Goal: Browse casually: Explore the website without a specific task or goal

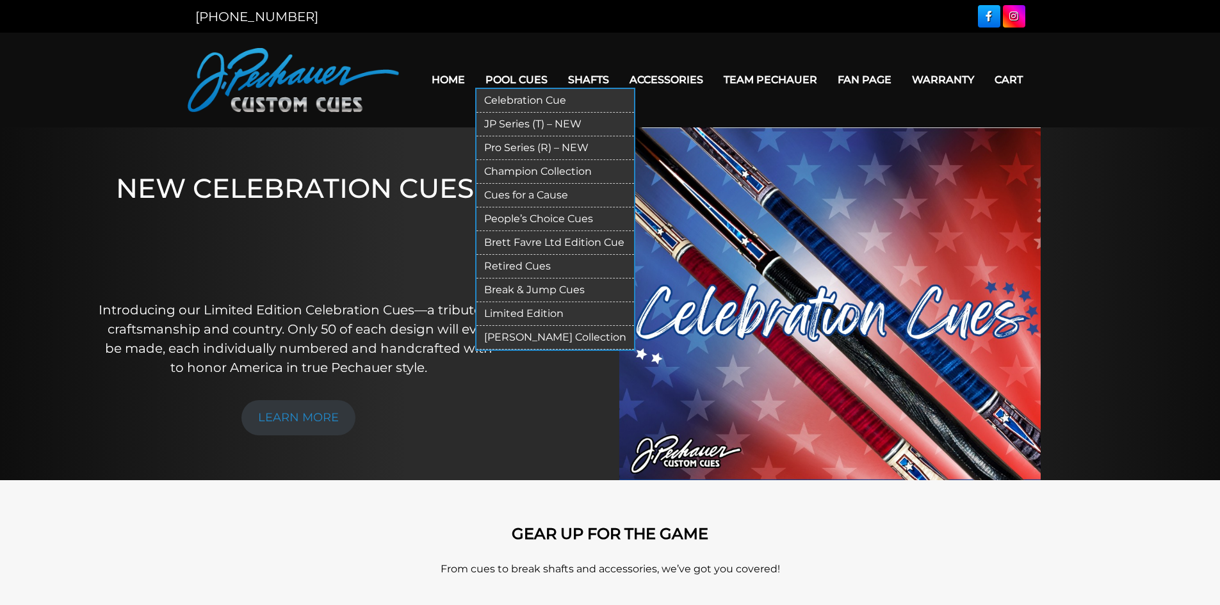
click at [548, 312] on link "Limited Edition" at bounding box center [554, 314] width 157 height 24
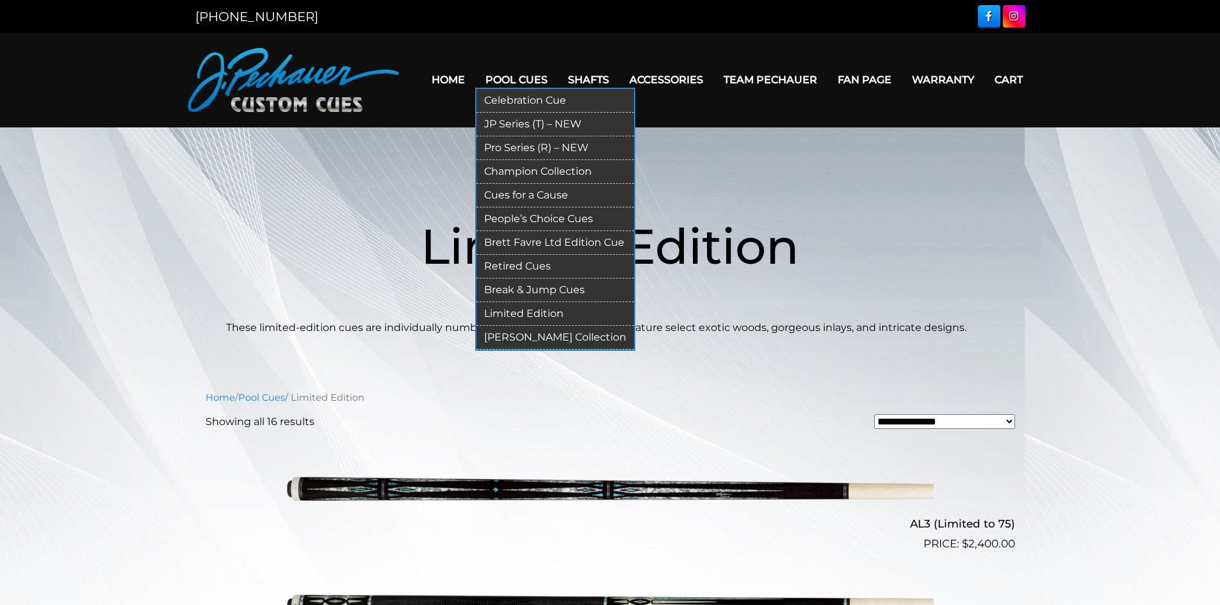
click at [531, 332] on link "[PERSON_NAME] Collection" at bounding box center [554, 338] width 157 height 24
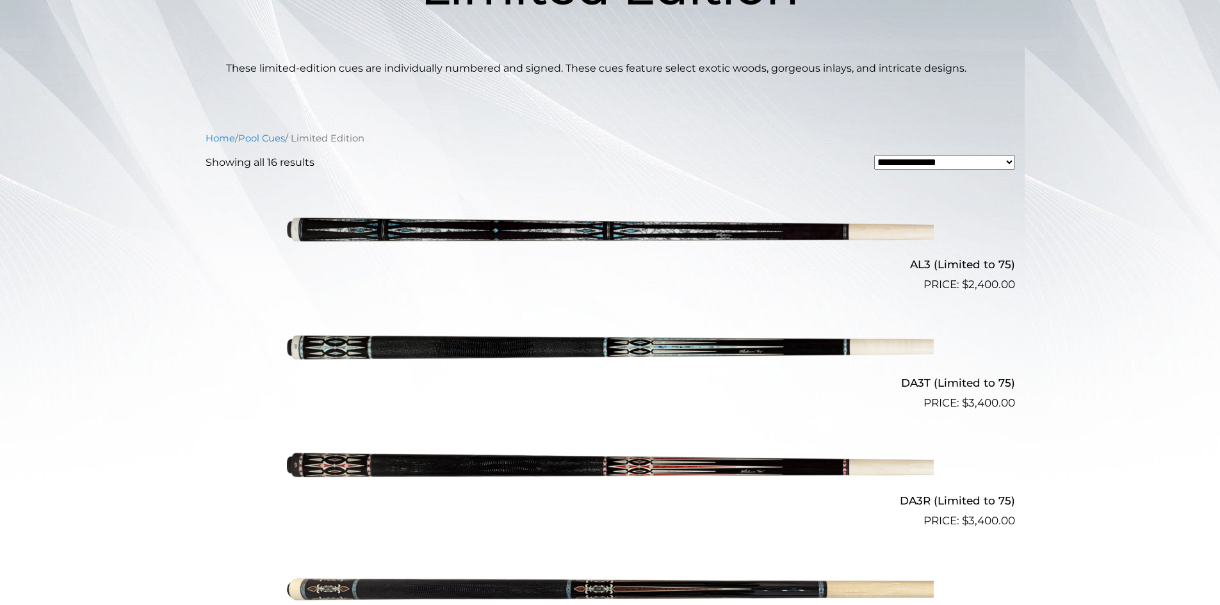
scroll to position [252, 0]
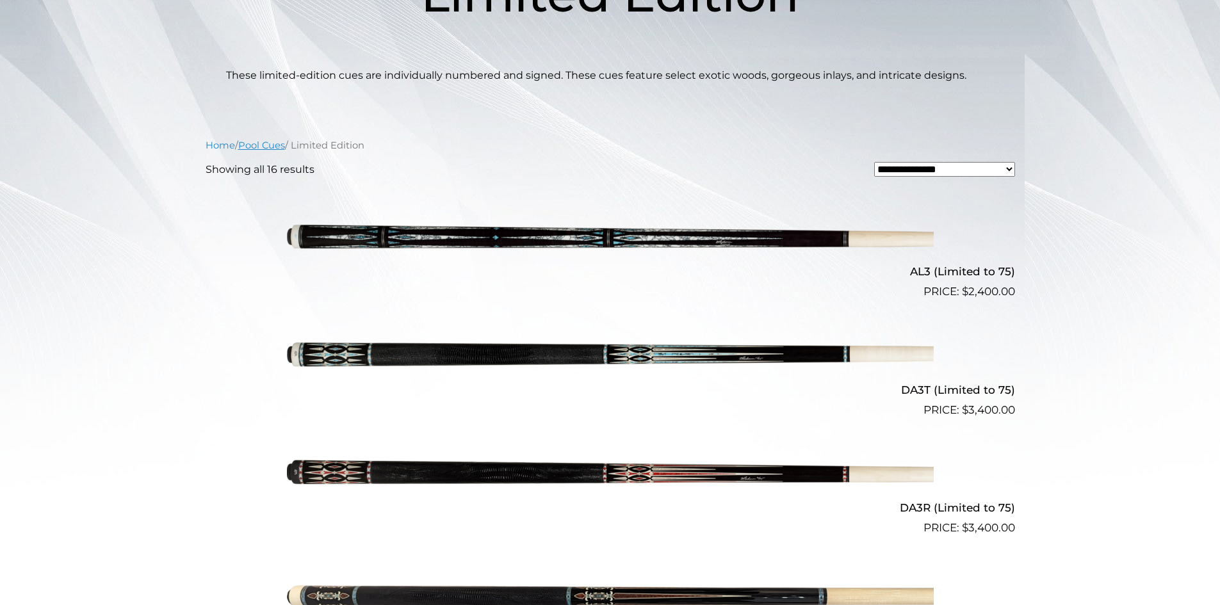
click at [269, 147] on link "Pool Cues" at bounding box center [261, 146] width 47 height 12
click at [267, 149] on link "Pool Cues" at bounding box center [261, 146] width 47 height 12
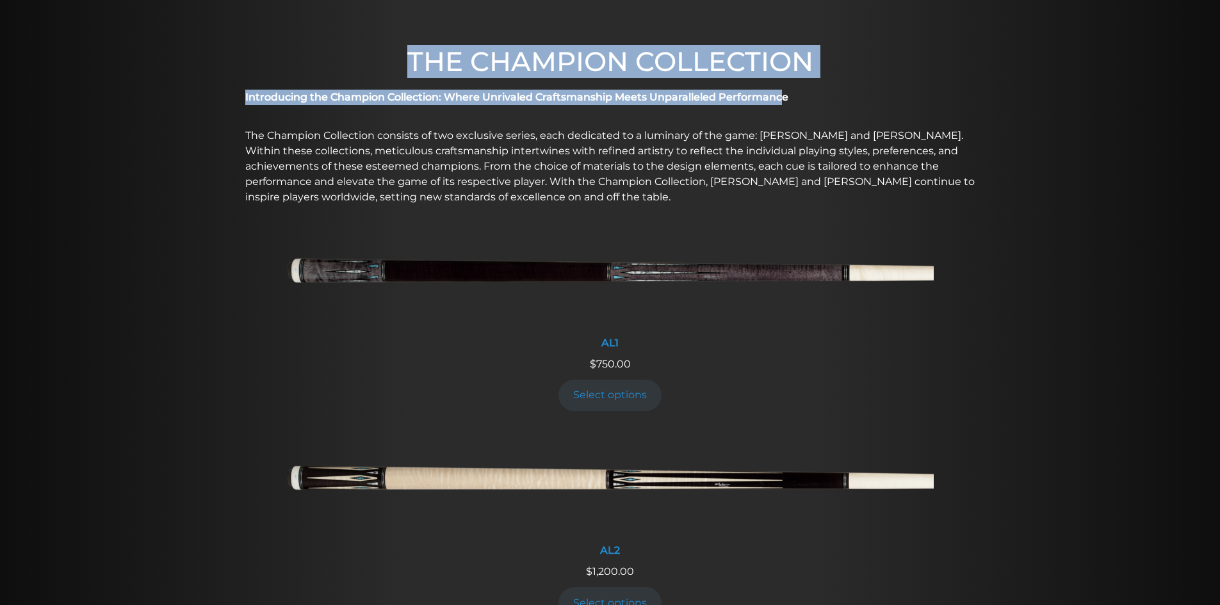
scroll to position [269, 0]
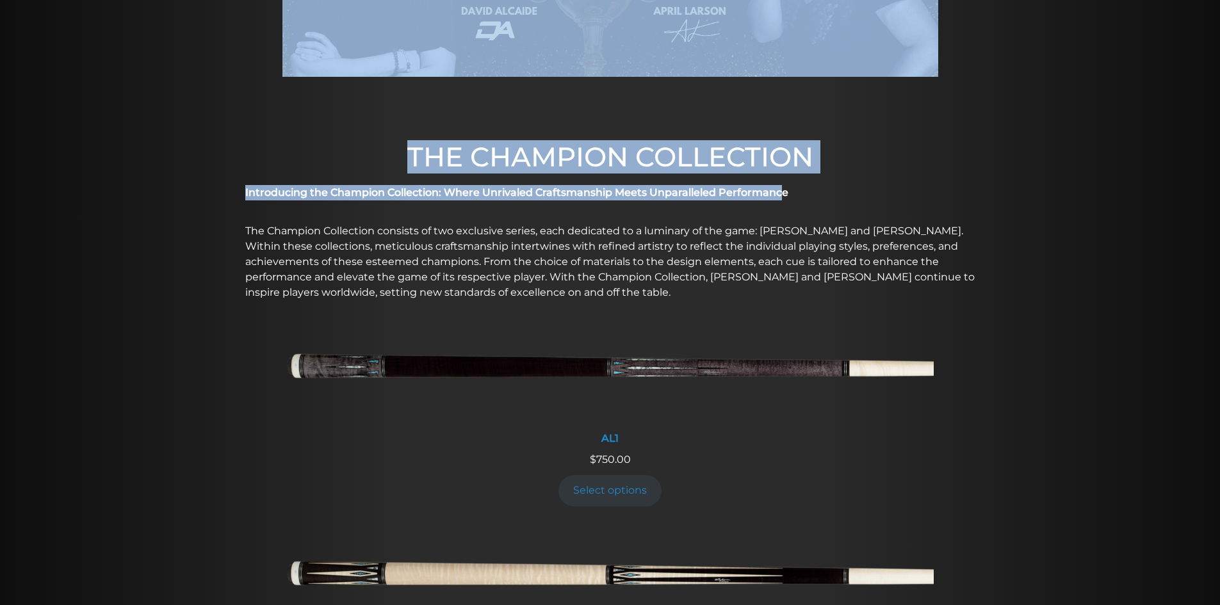
drag, startPoint x: 789, startPoint y: 3, endPoint x: 754, endPoint y: 74, distance: 79.0
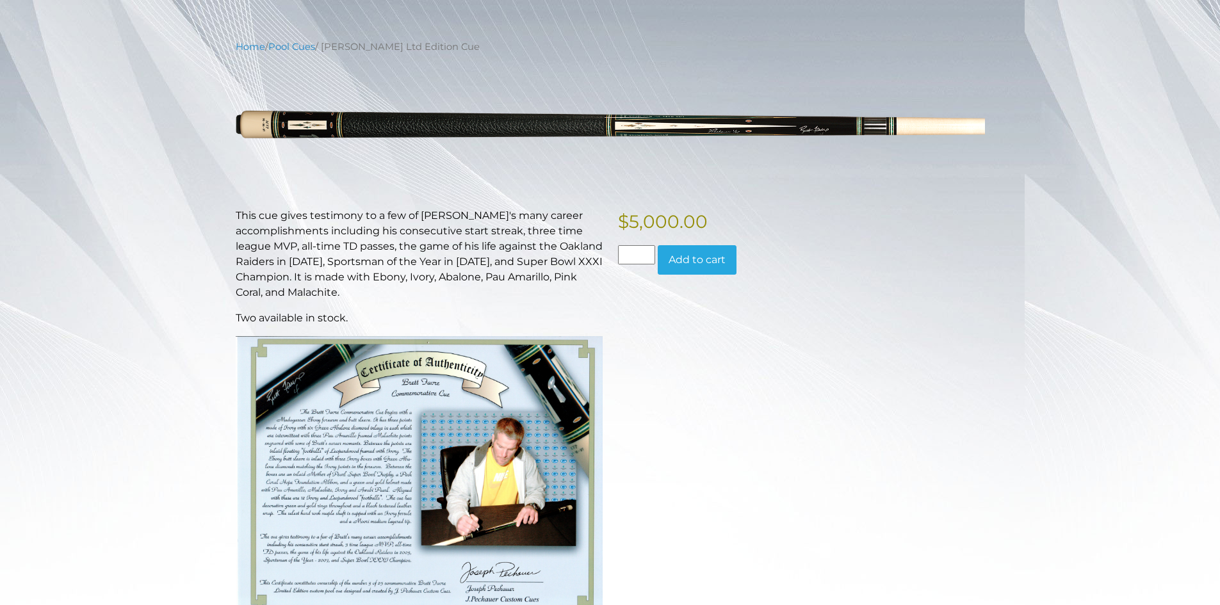
scroll to position [132, 0]
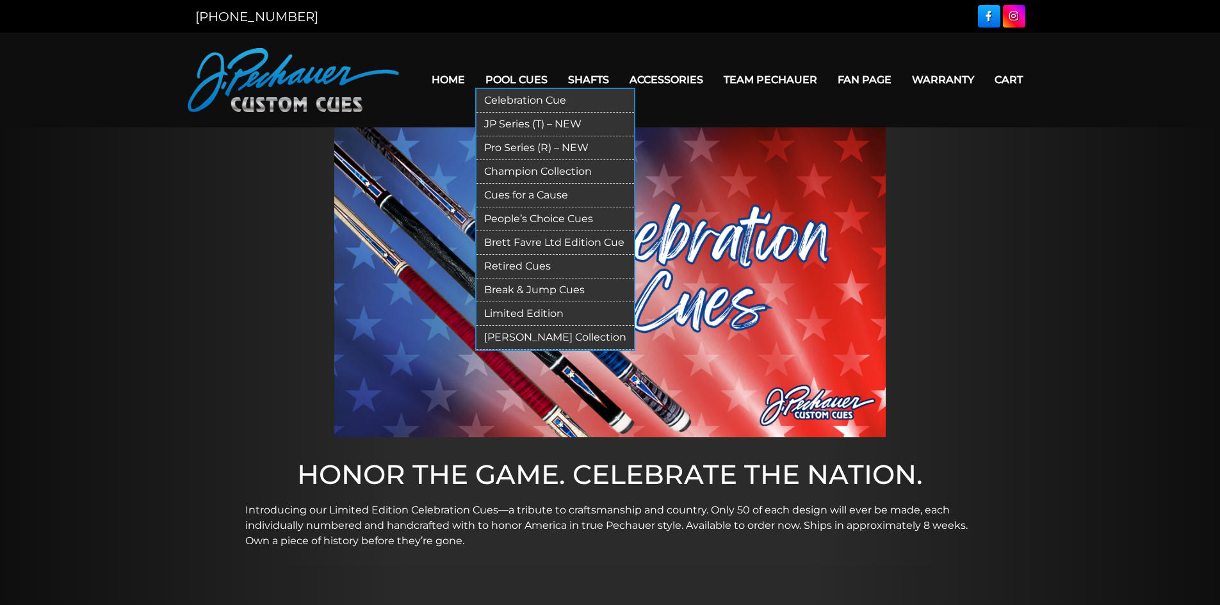
click at [545, 241] on link "Brett Favre Ltd Edition Cue" at bounding box center [554, 243] width 157 height 24
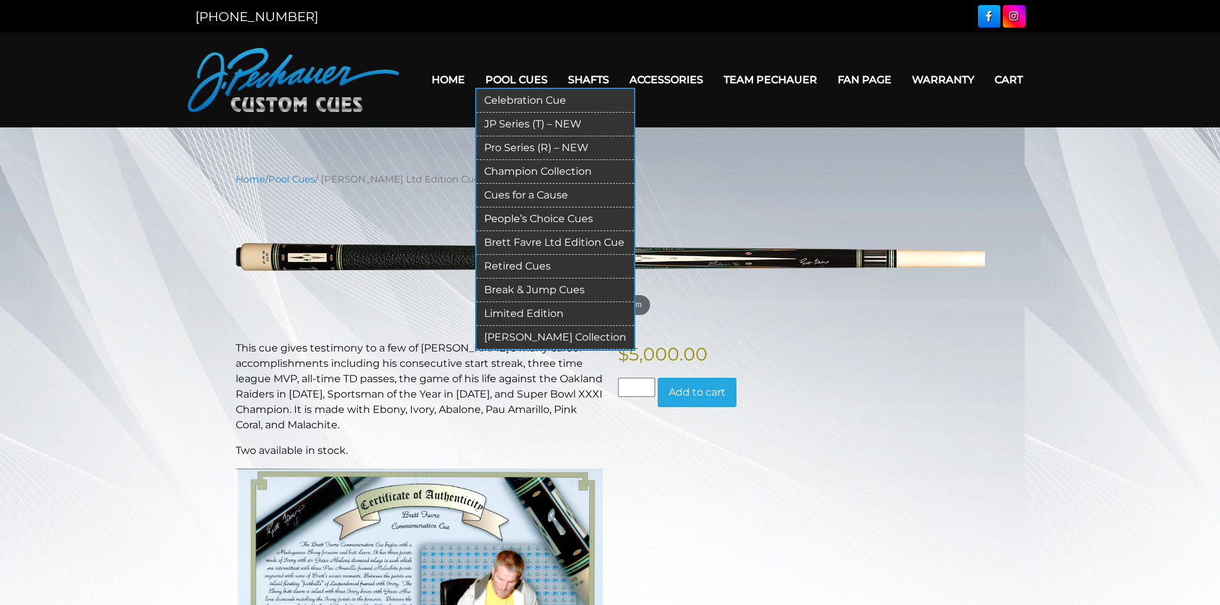
click at [540, 334] on link "[PERSON_NAME] Collection" at bounding box center [554, 338] width 157 height 24
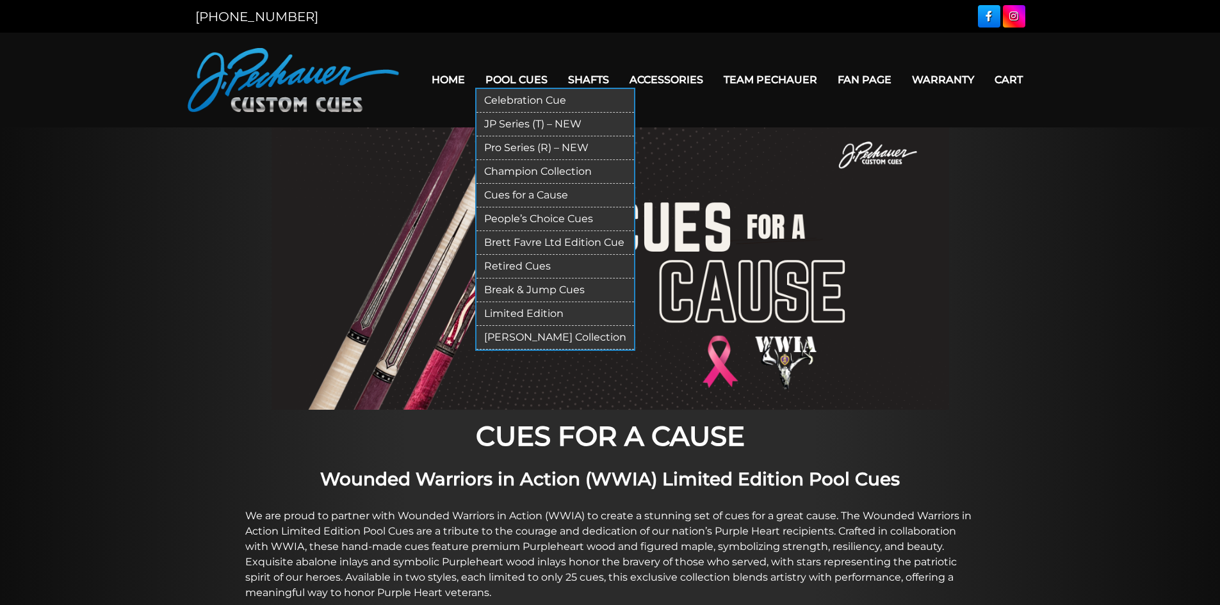
click at [520, 307] on link "Limited Edition" at bounding box center [554, 314] width 157 height 24
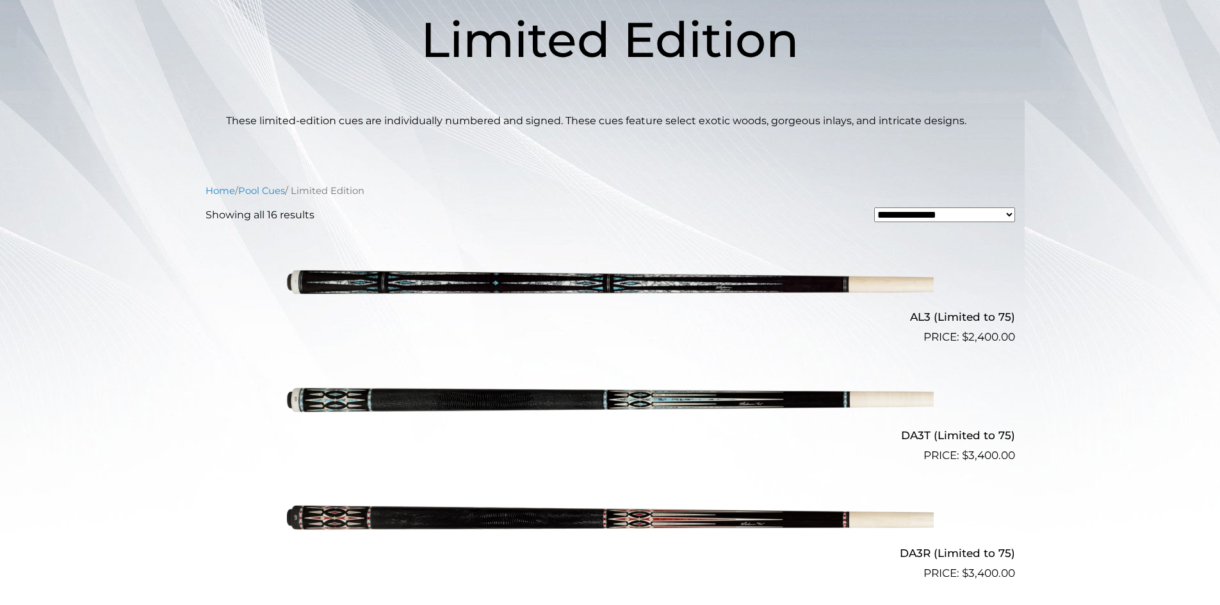
scroll to position [207, 0]
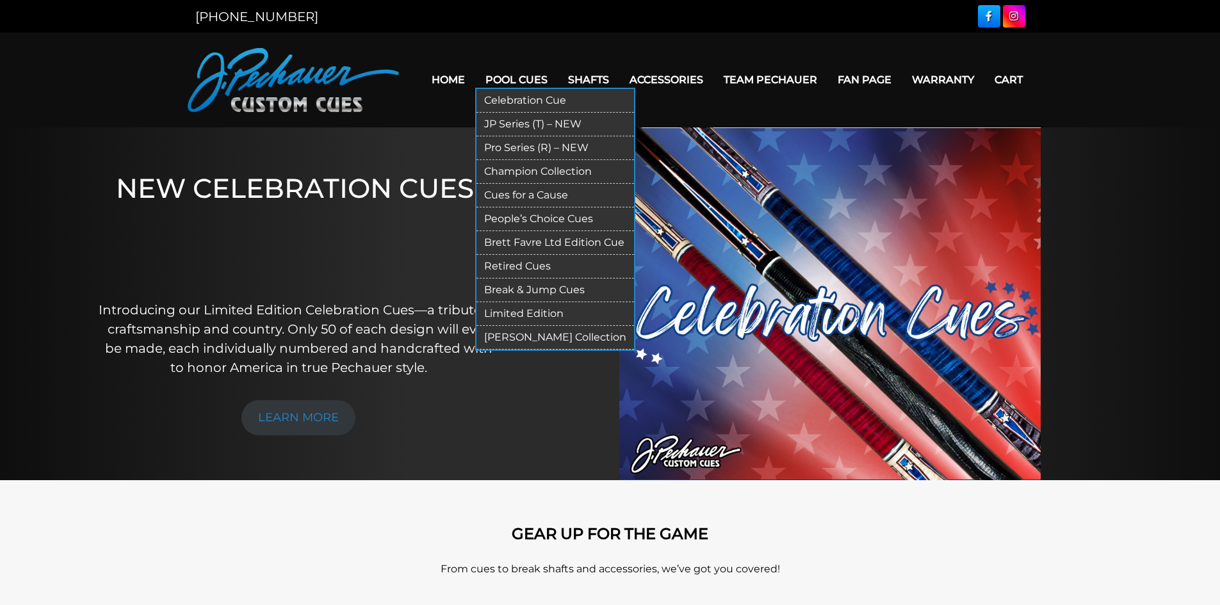
click at [545, 216] on link "People’s Choice Cues" at bounding box center [554, 219] width 157 height 24
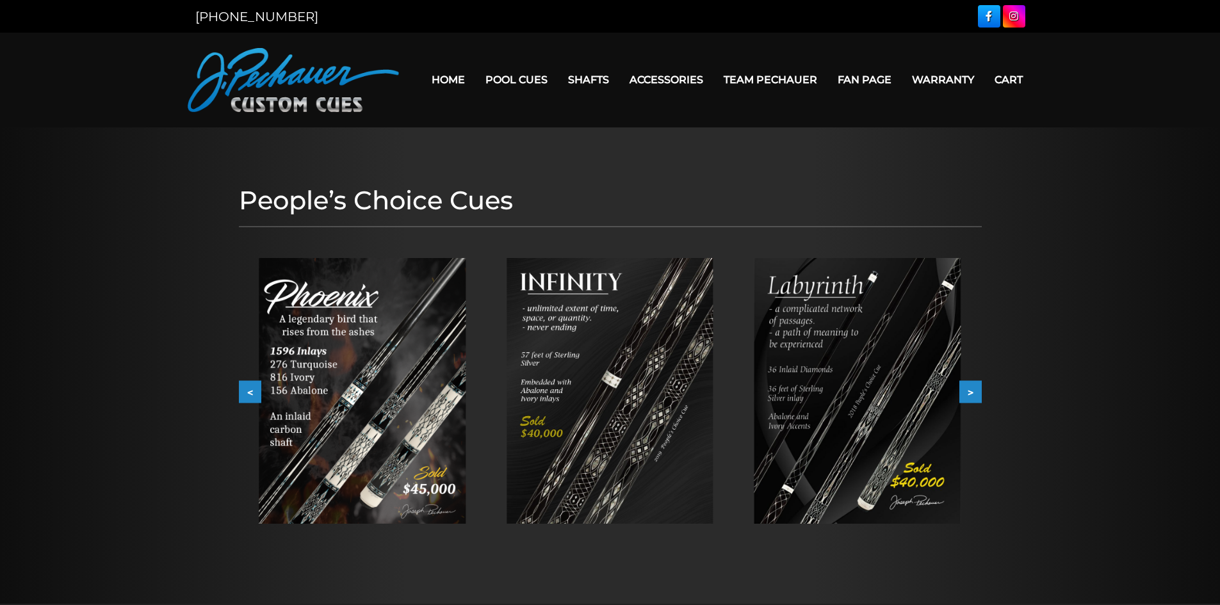
click at [977, 392] on button ">" at bounding box center [970, 392] width 22 height 22
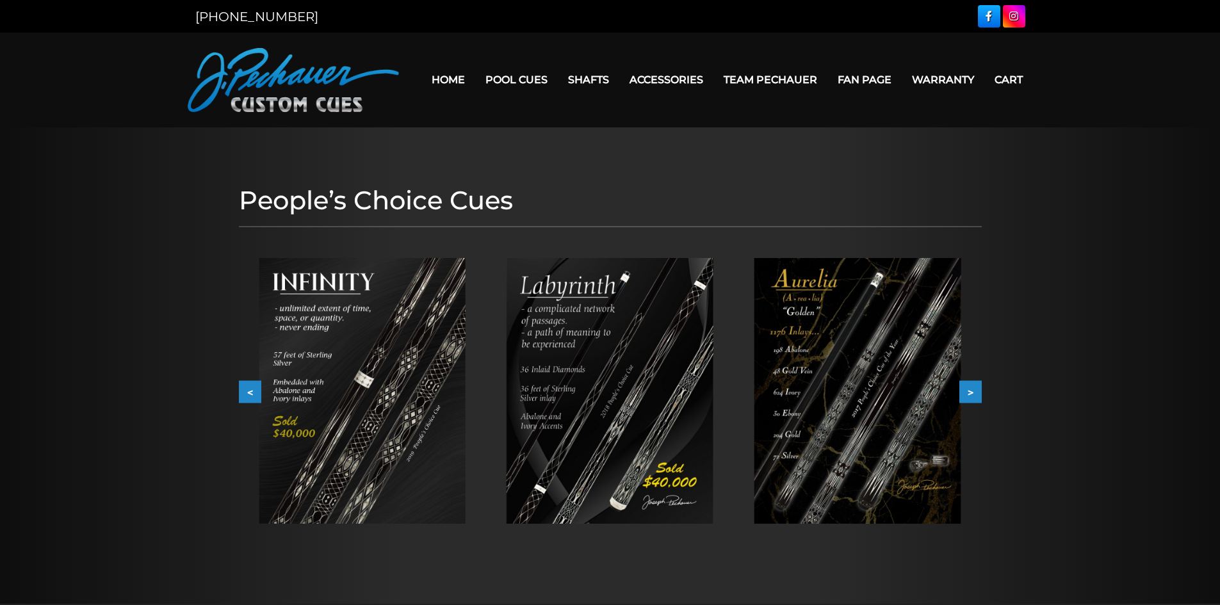
click at [977, 392] on button ">" at bounding box center [970, 392] width 22 height 22
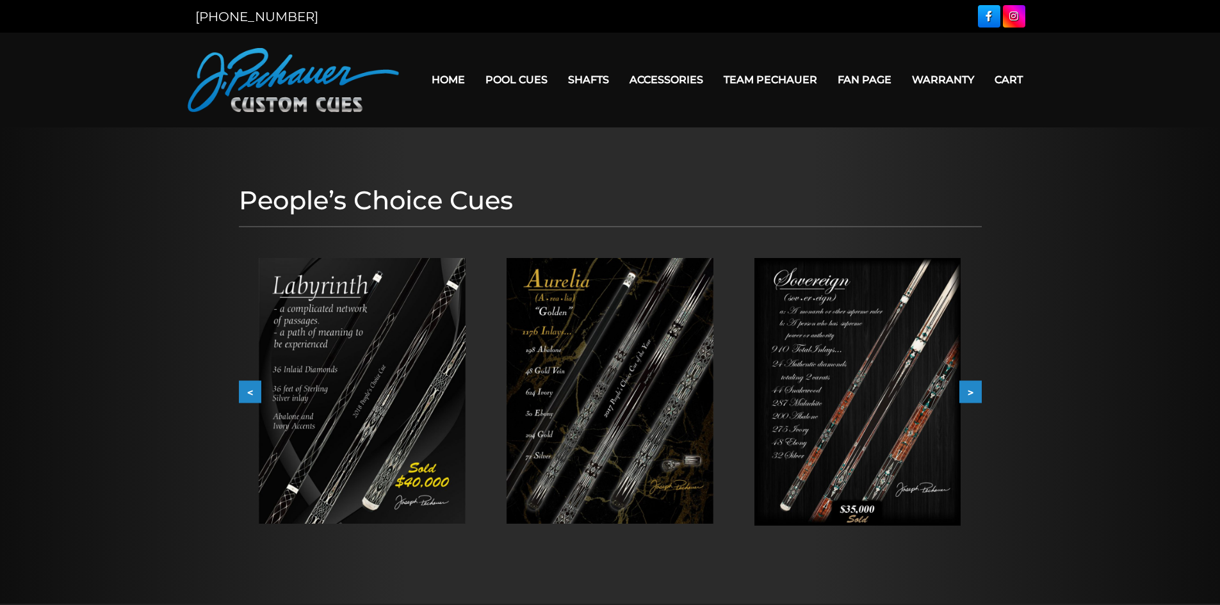
click at [977, 392] on button ">" at bounding box center [970, 392] width 22 height 22
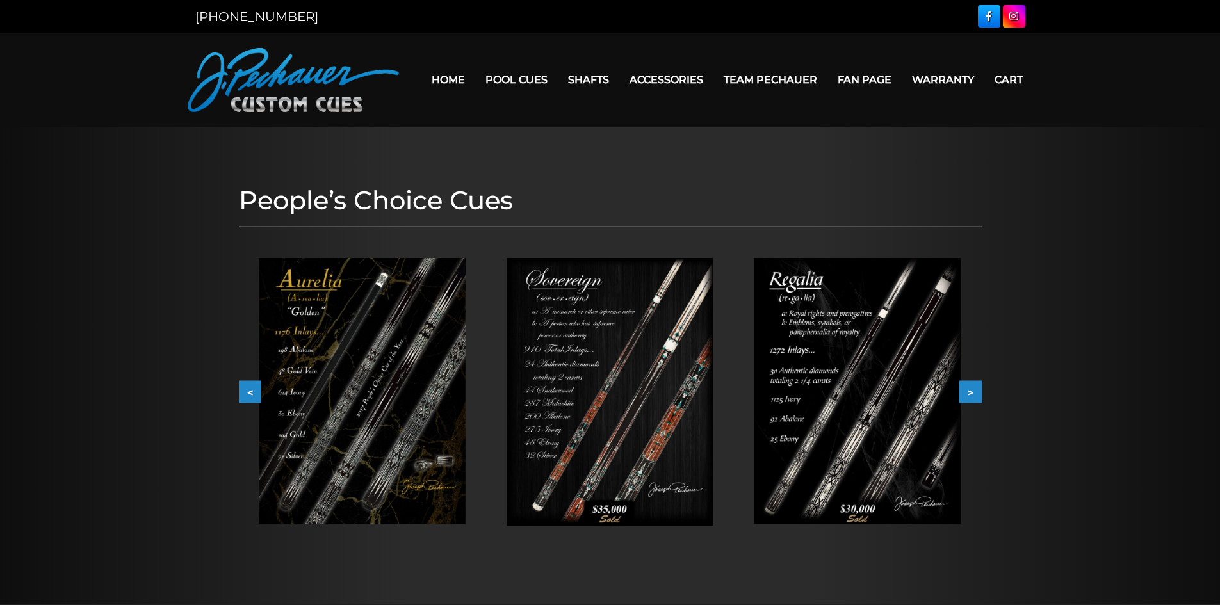
click at [977, 392] on button ">" at bounding box center [970, 392] width 22 height 22
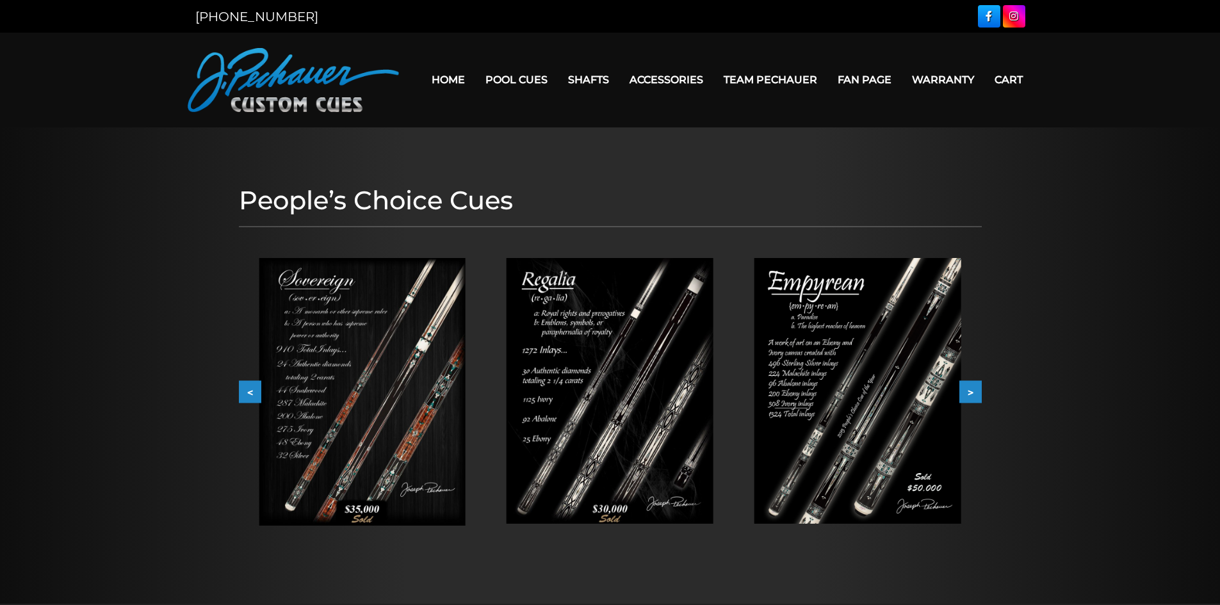
click at [977, 392] on button ">" at bounding box center [970, 392] width 22 height 22
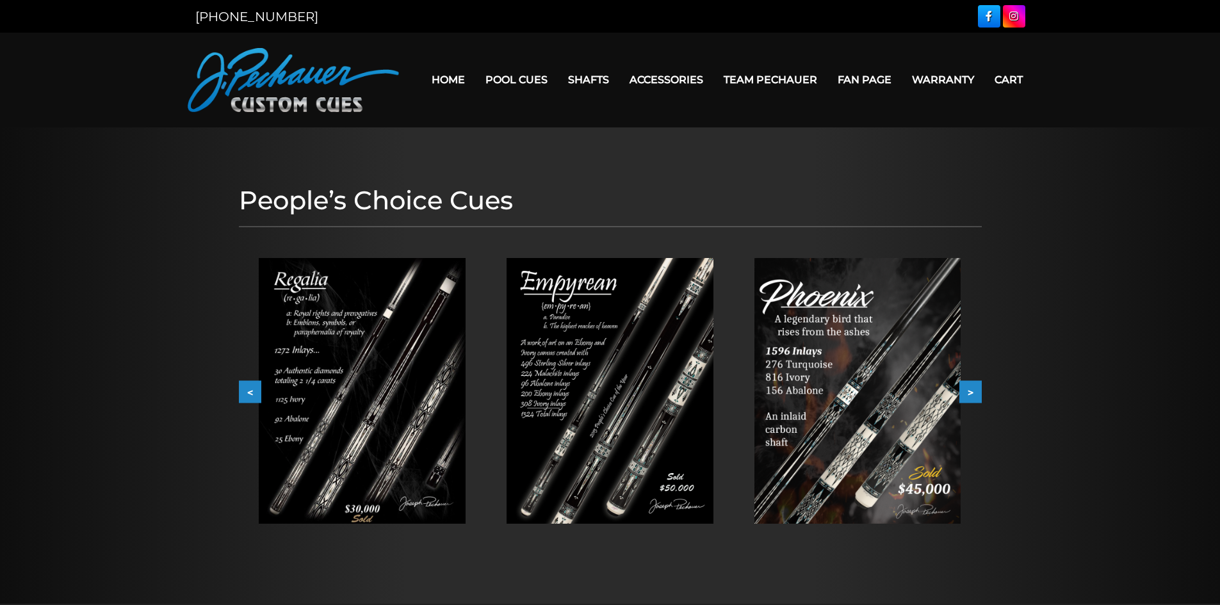
click at [977, 392] on button ">" at bounding box center [970, 392] width 22 height 22
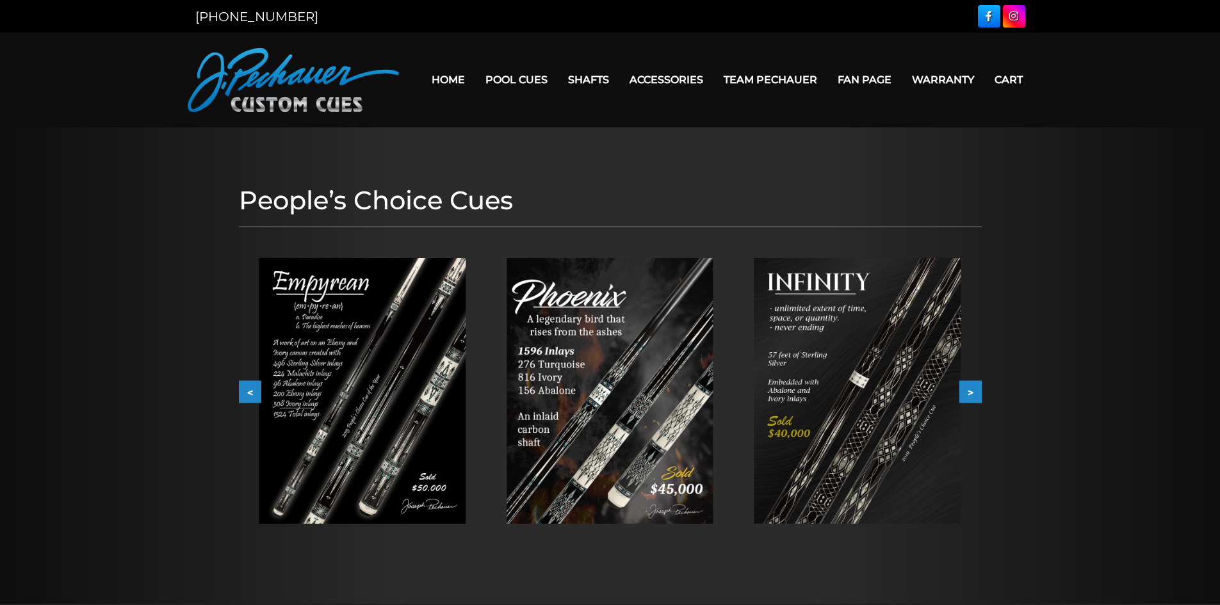
click at [977, 392] on button ">" at bounding box center [970, 392] width 22 height 22
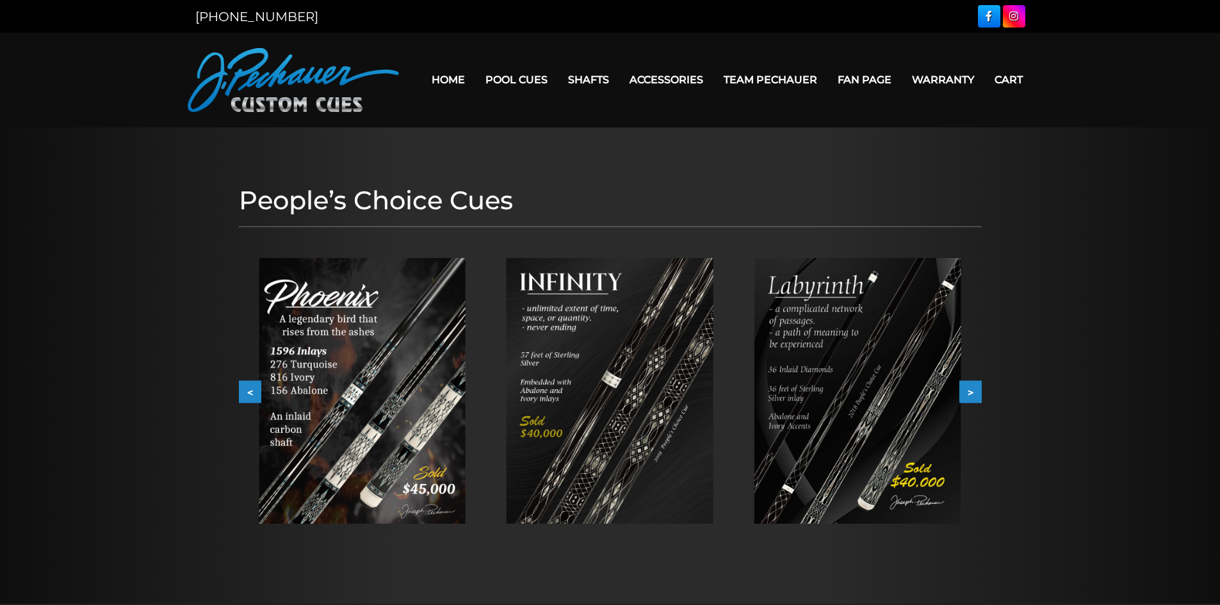
click at [977, 392] on button ">" at bounding box center [970, 392] width 22 height 22
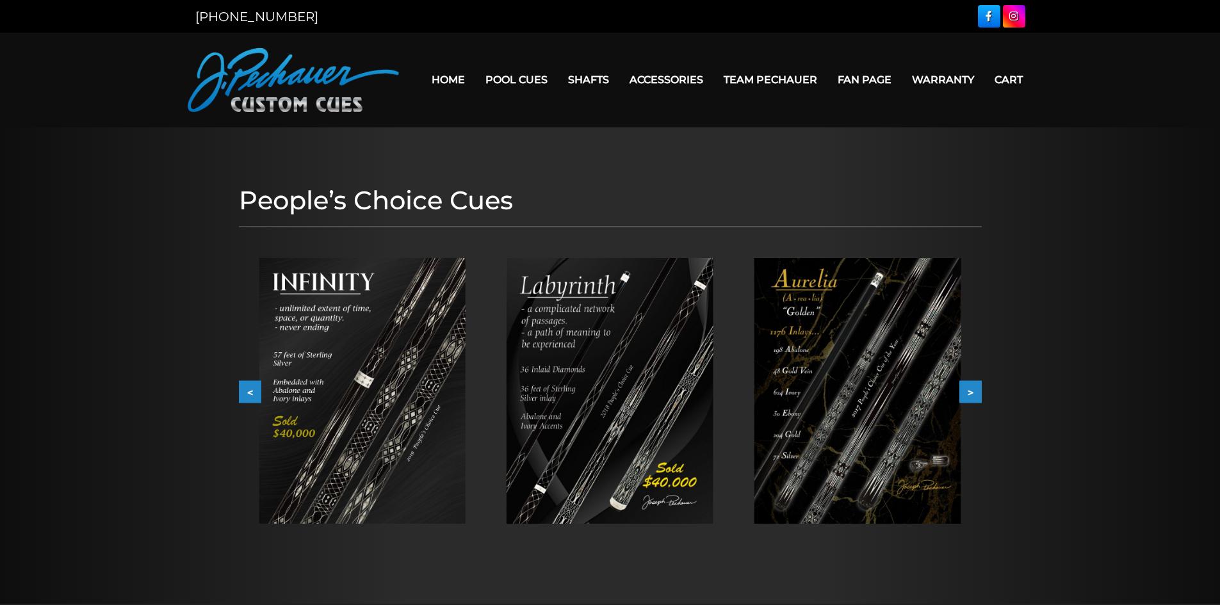
click at [977, 392] on button ">" at bounding box center [970, 392] width 22 height 22
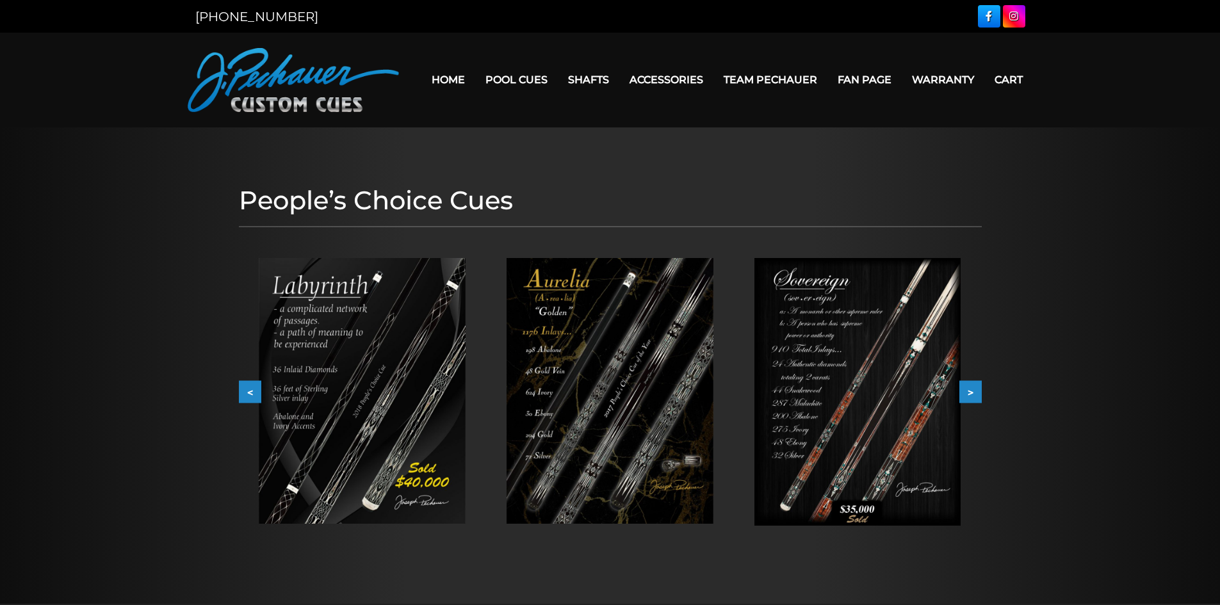
click at [977, 392] on button ">" at bounding box center [970, 392] width 22 height 22
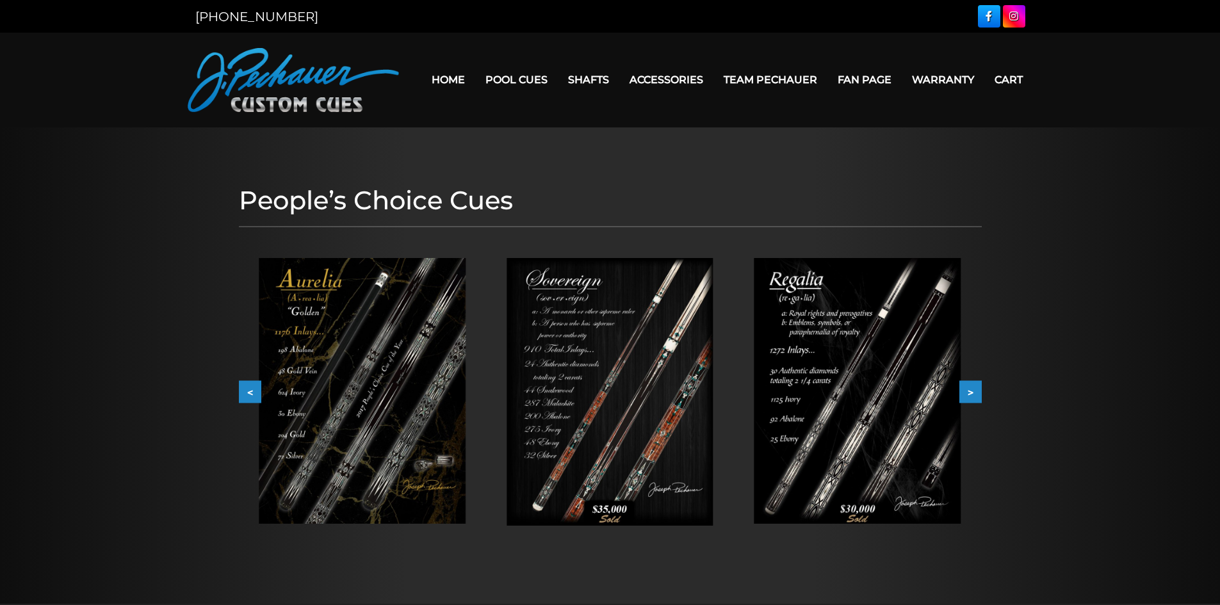
click at [977, 392] on button ">" at bounding box center [970, 392] width 22 height 22
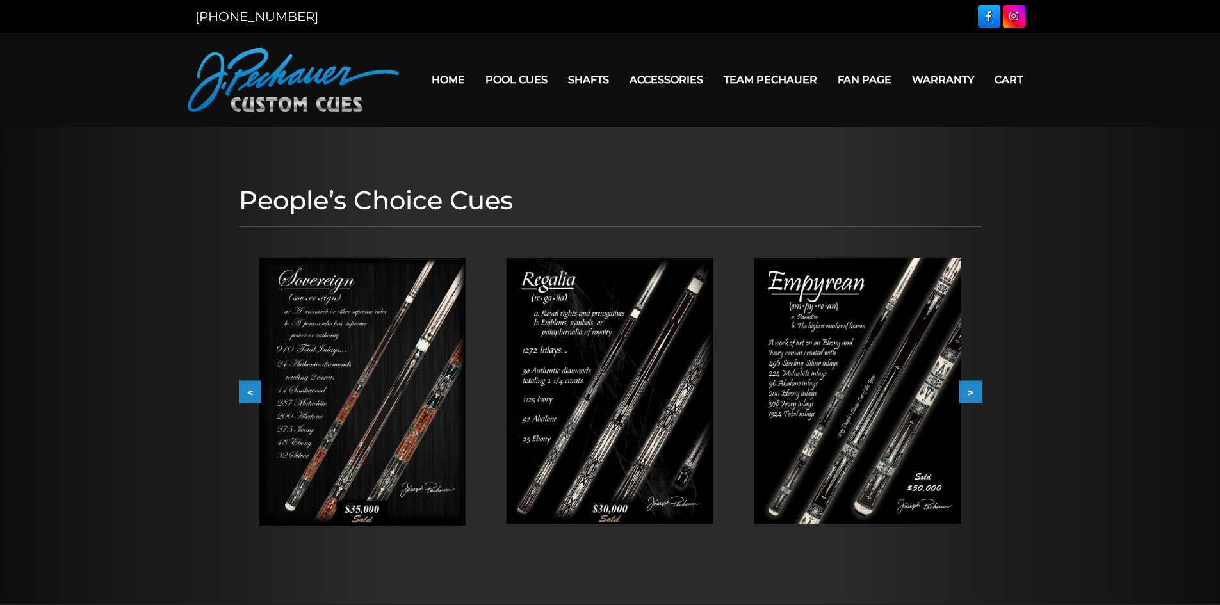
click at [977, 392] on button ">" at bounding box center [970, 392] width 22 height 22
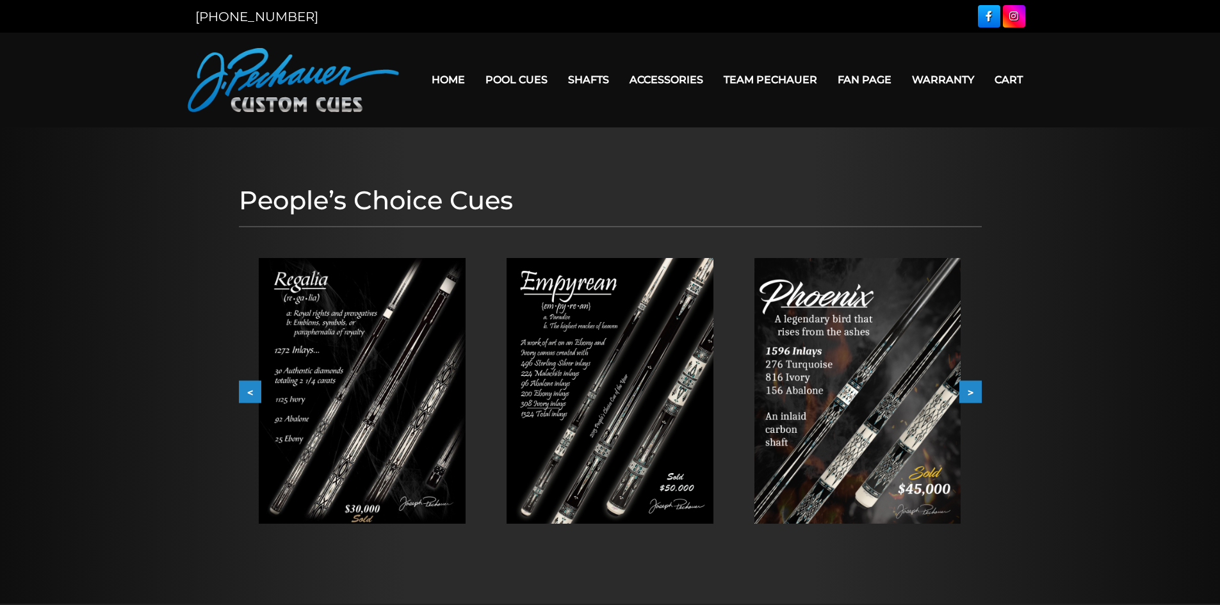
click at [978, 385] on button ">" at bounding box center [970, 392] width 22 height 22
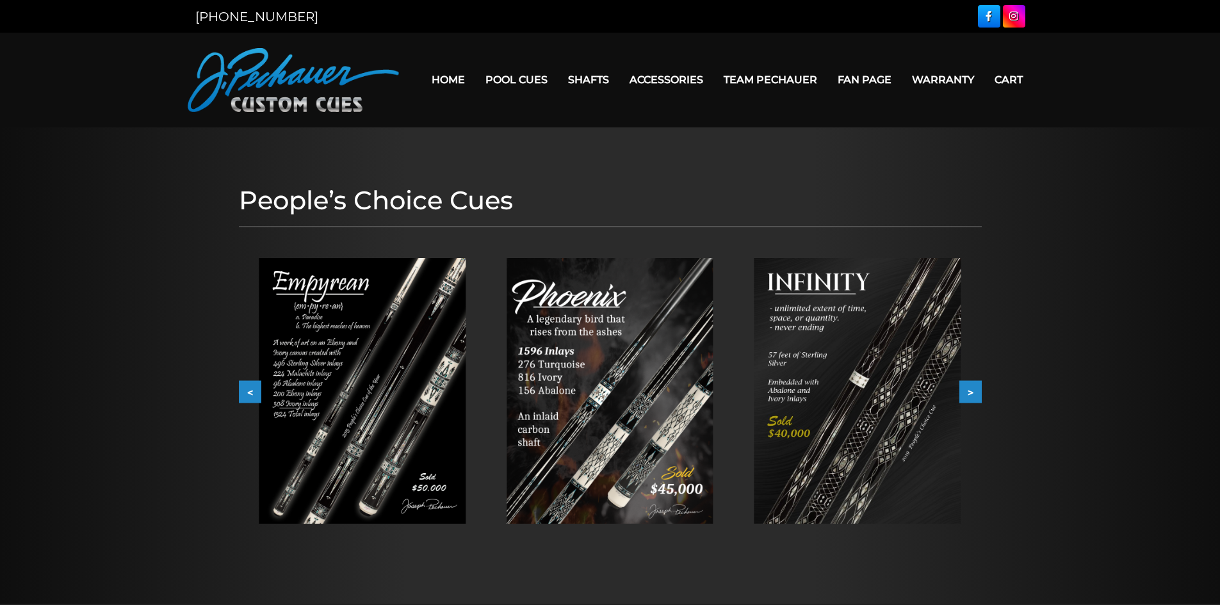
click at [972, 391] on button ">" at bounding box center [970, 392] width 22 height 22
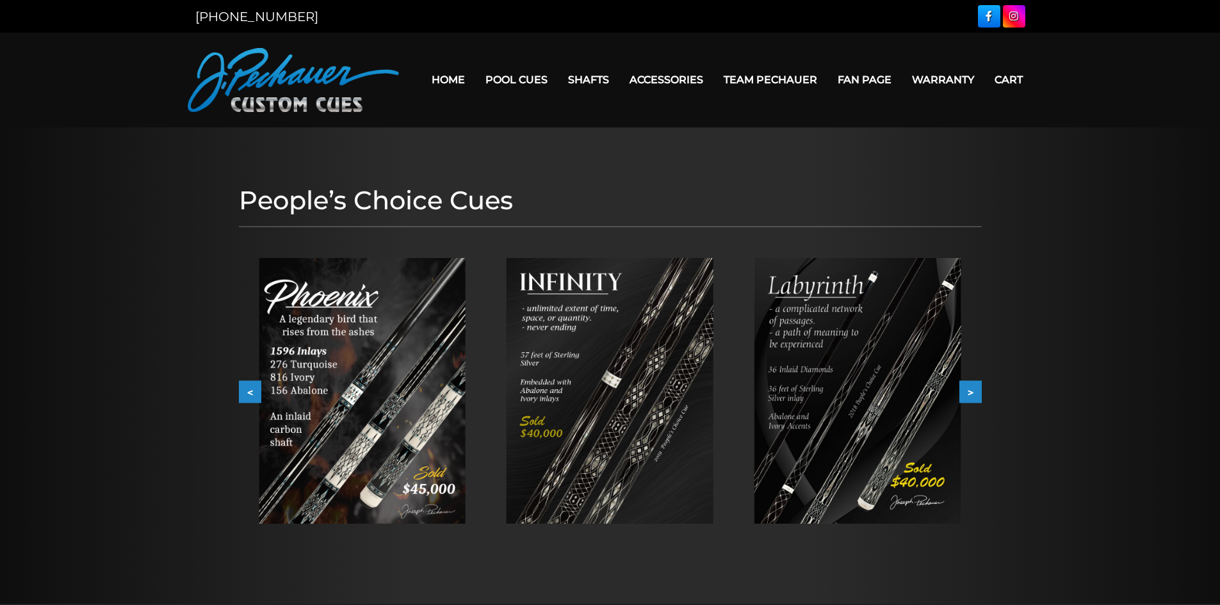
click at [970, 389] on button ">" at bounding box center [970, 392] width 22 height 22
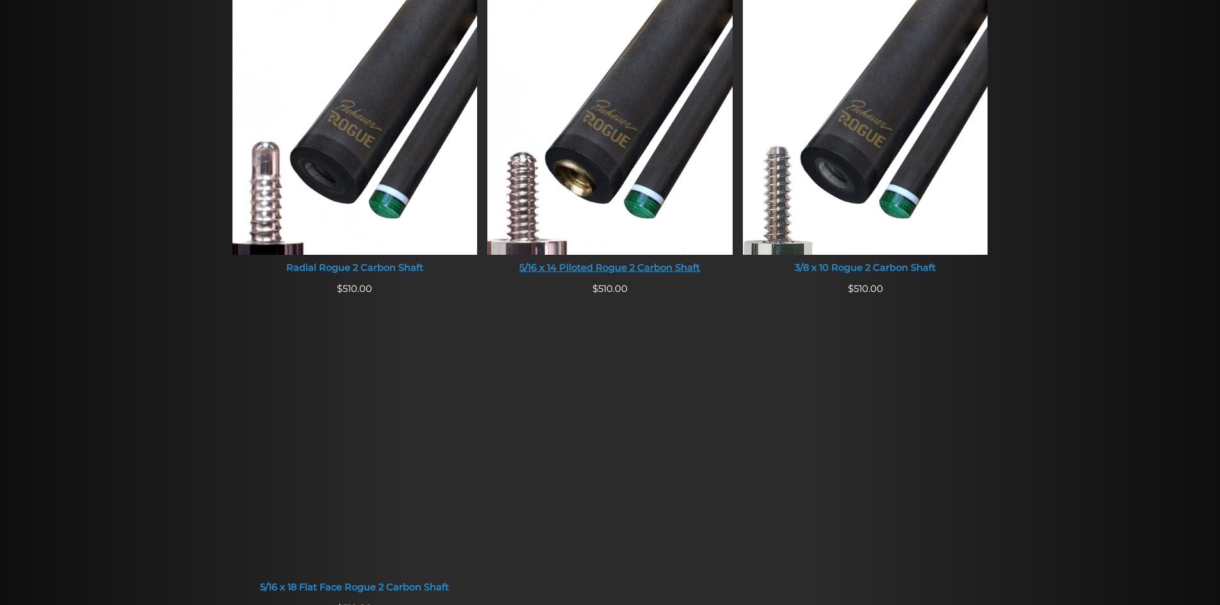
scroll to position [892, 0]
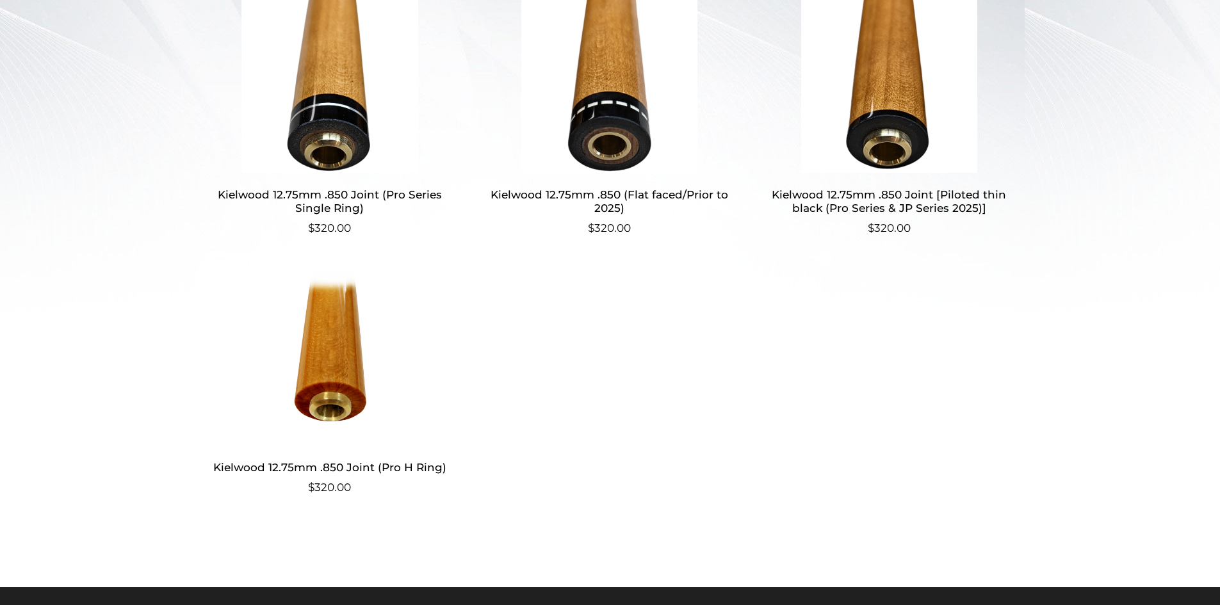
scroll to position [413, 0]
